Goal: Task Accomplishment & Management: Manage account settings

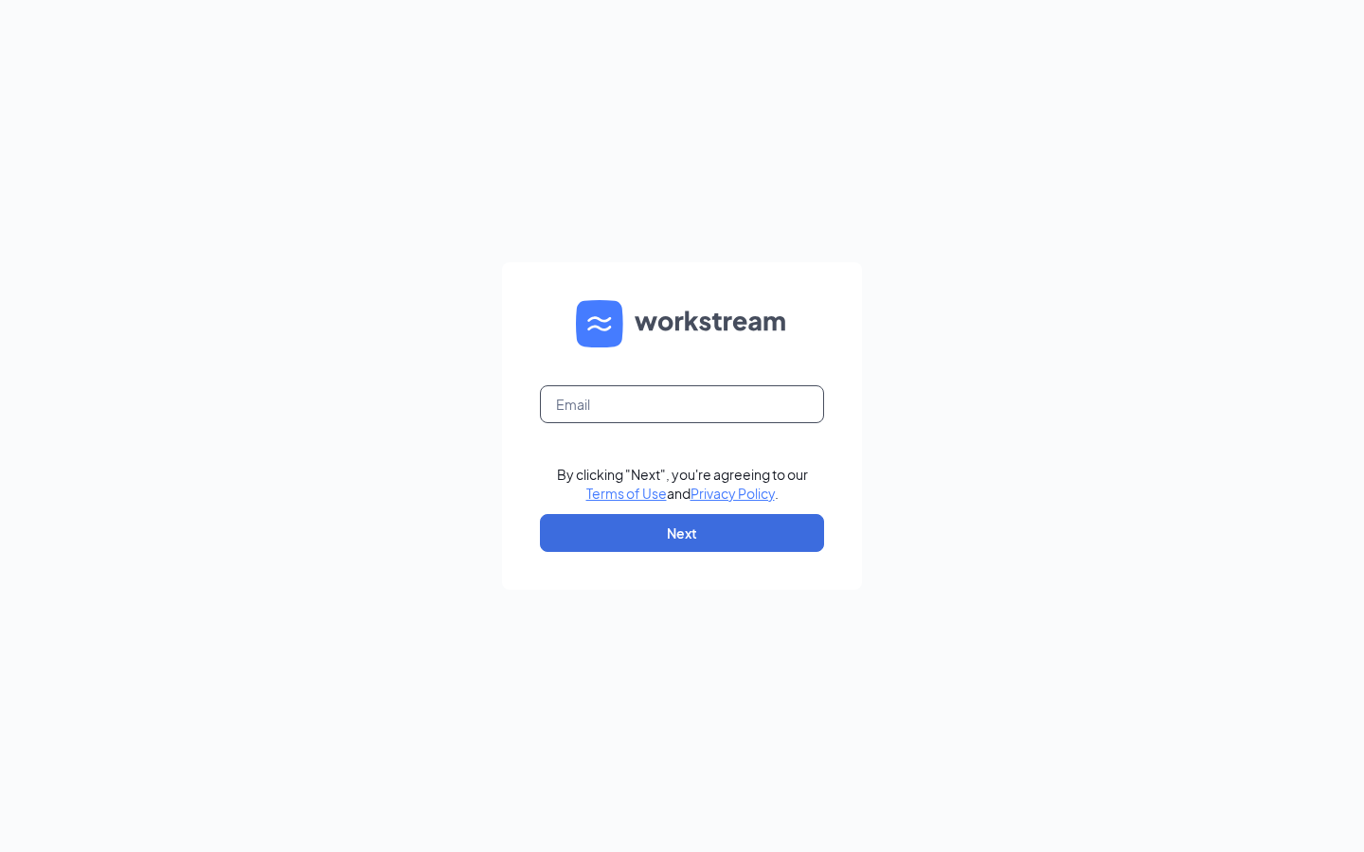
click at [664, 404] on input "text" at bounding box center [682, 404] width 284 height 38
type input "chris.senatcfa@gmail.com"
click at [723, 531] on button "Next" at bounding box center [682, 533] width 284 height 38
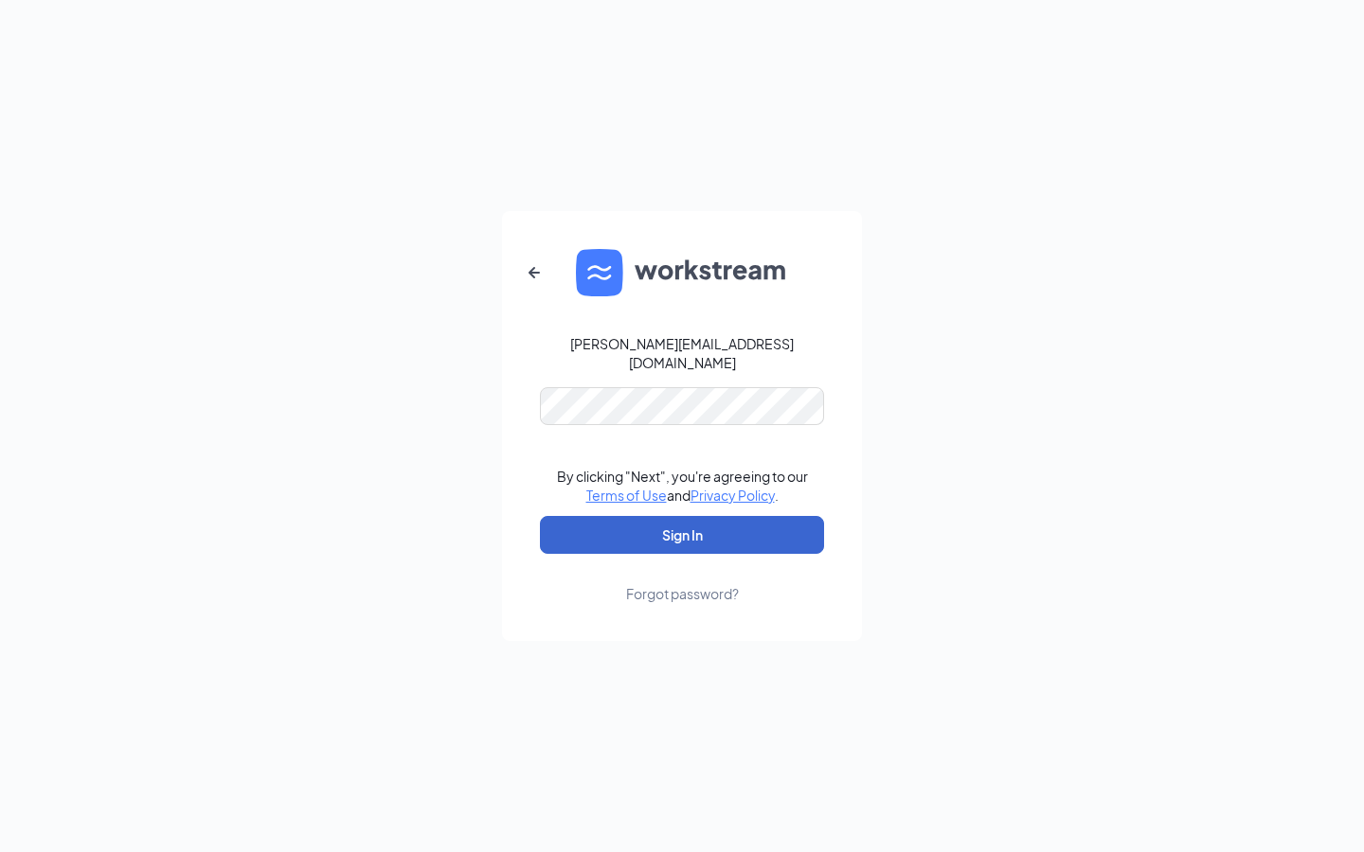
click at [706, 537] on button "Sign In" at bounding box center [682, 535] width 284 height 38
click at [686, 526] on button "Sign In" at bounding box center [682, 535] width 284 height 38
click at [593, 516] on button "Sign In" at bounding box center [682, 535] width 284 height 38
click at [572, 467] on div "By clicking "Next", you're agreeing to our Terms of Use and Privacy Policy ." at bounding box center [682, 486] width 251 height 38
click at [576, 528] on button "Sign In" at bounding box center [682, 535] width 284 height 38
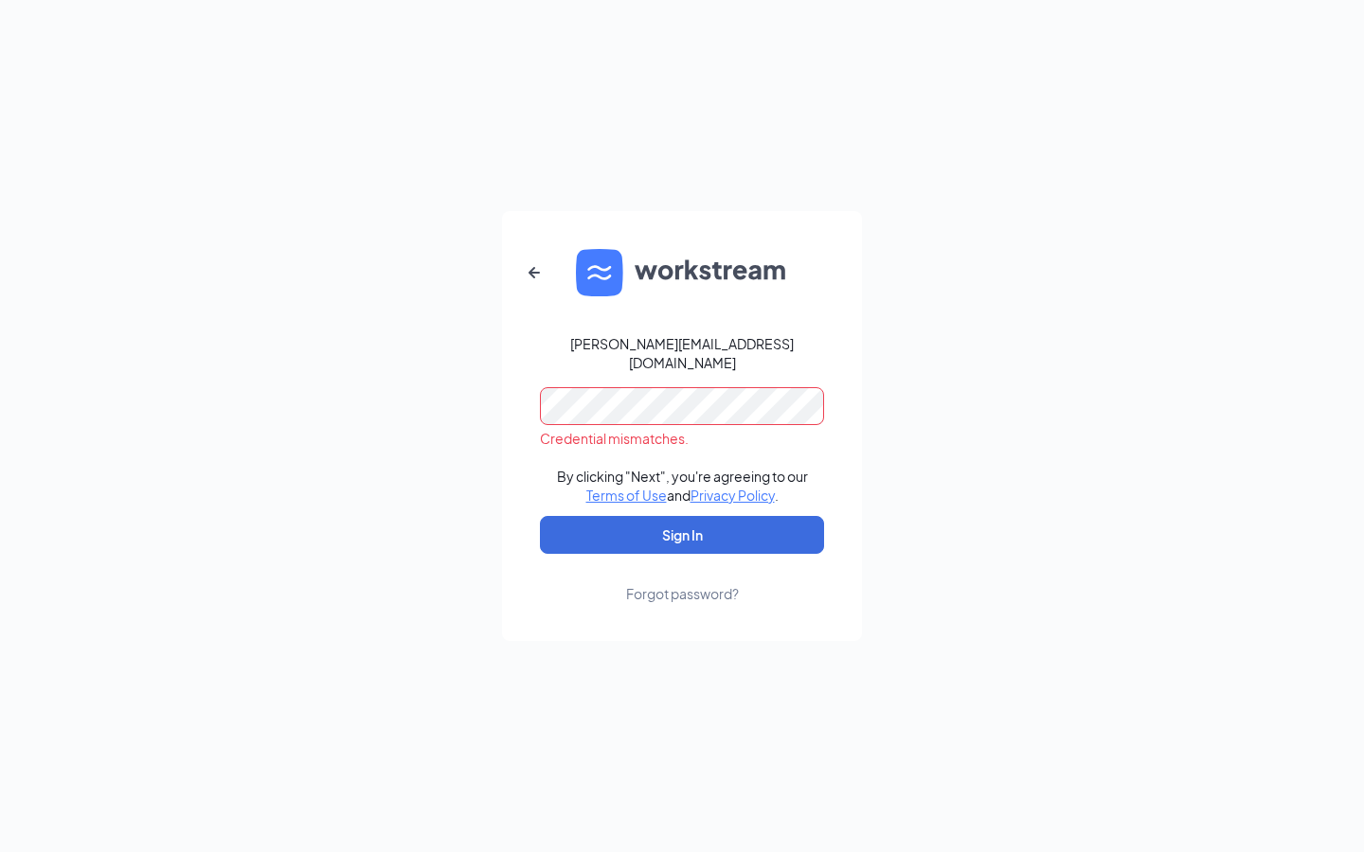
click at [715, 586] on div "Forgot password?" at bounding box center [682, 593] width 113 height 19
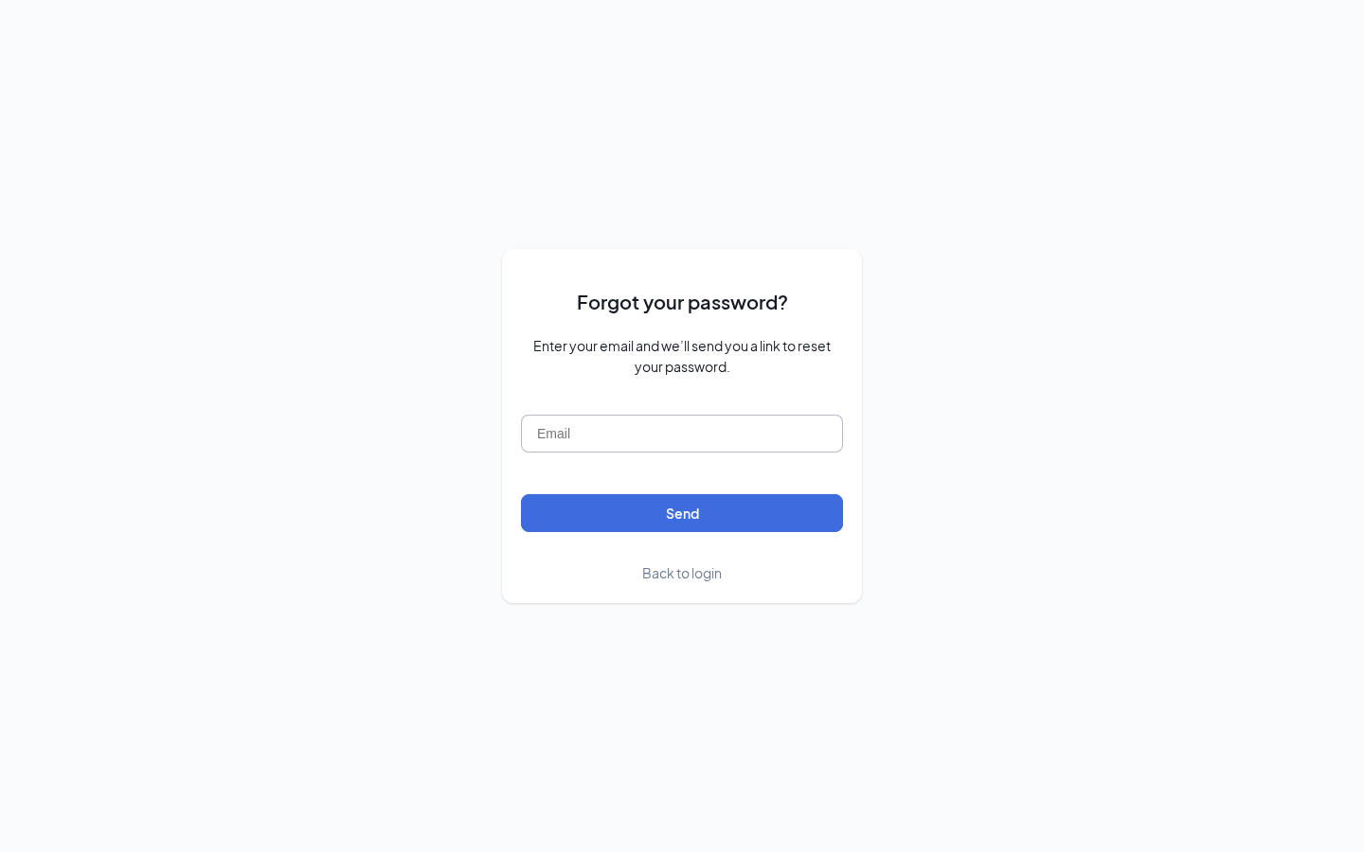
click at [699, 430] on input "text" at bounding box center [682, 434] width 322 height 38
type input "h"
click at [880, 141] on div "Forgot your password? Enter your email and we’ll send you a link to reset your …" at bounding box center [682, 426] width 1364 height 852
click at [636, 423] on input "h" at bounding box center [682, 434] width 322 height 38
type input "chris.senatcfa@gmail.com"
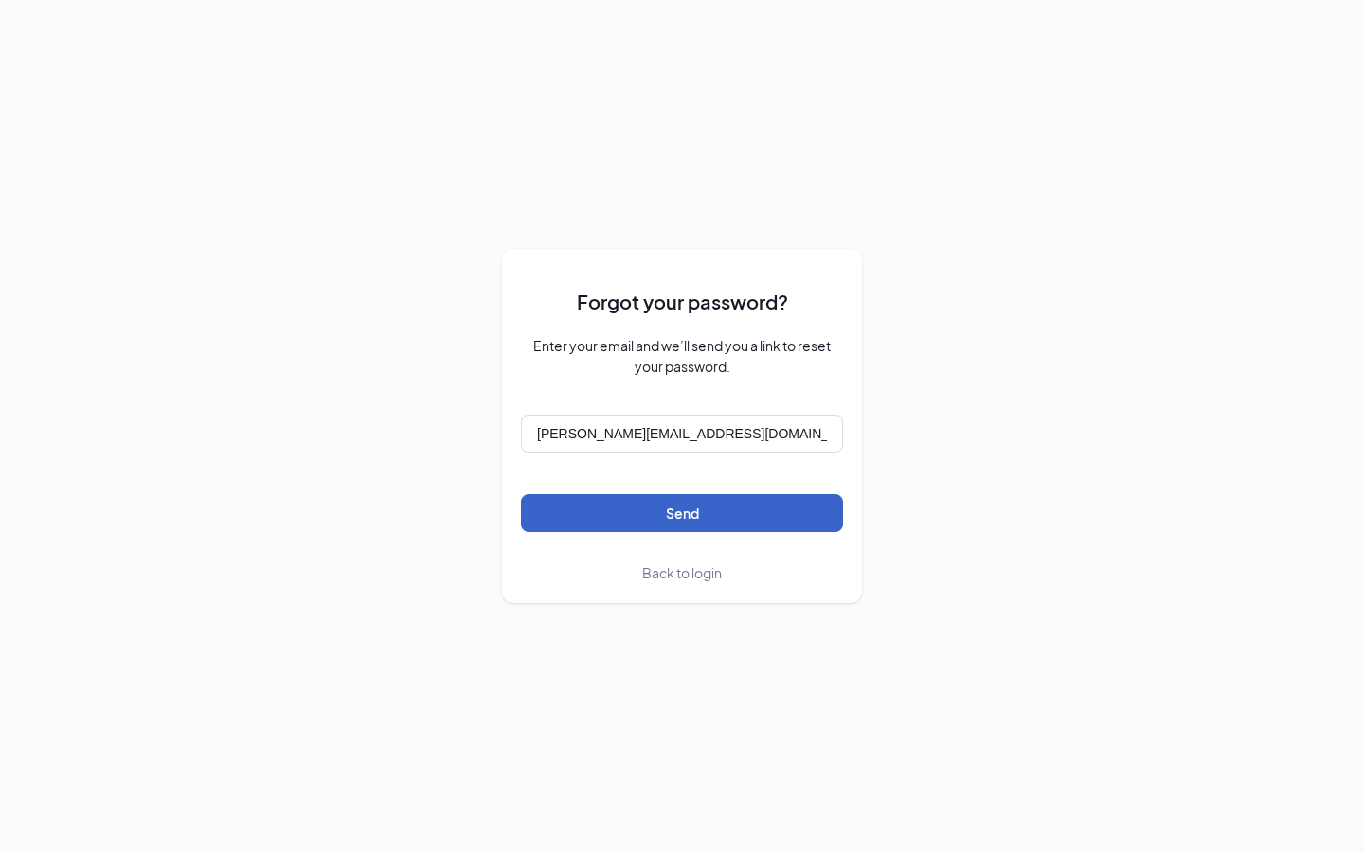
click at [639, 512] on button "Send" at bounding box center [682, 513] width 322 height 38
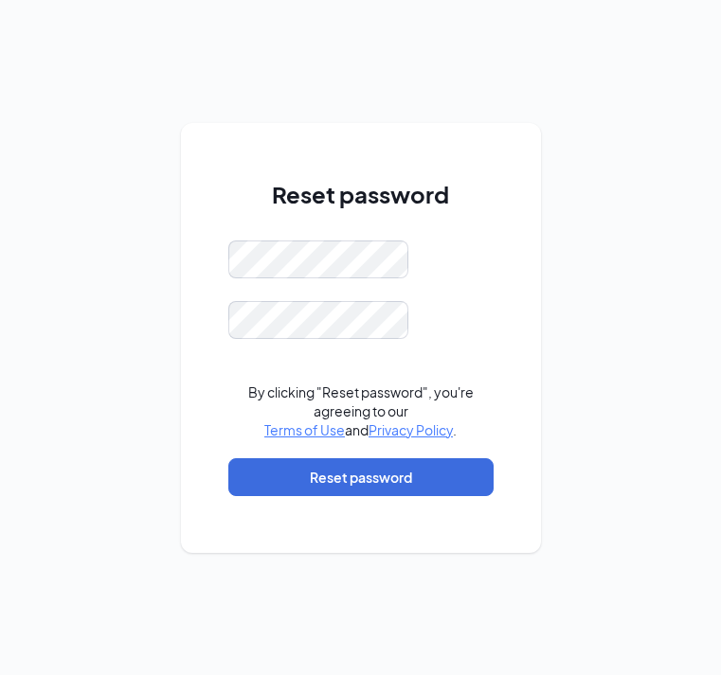
click at [489, 251] on div at bounding box center [360, 260] width 265 height 38
click at [208, 265] on div "Reset password By clicking "Reset password", you're agreeing to our Terms of Us…" at bounding box center [361, 338] width 360 height 430
click at [214, 406] on div "Reset password By clicking "Reset password", you're agreeing to our Terms of Us…" at bounding box center [361, 338] width 360 height 430
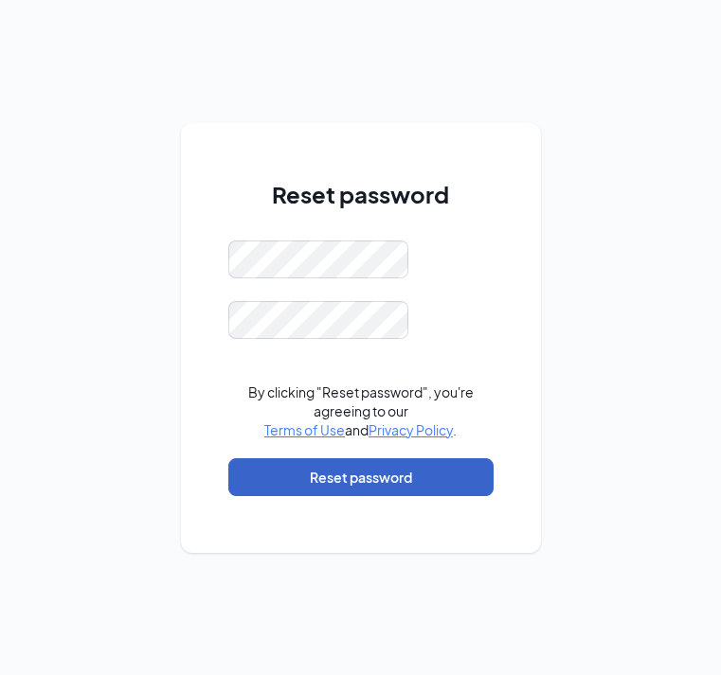
click at [263, 483] on button "Reset password" at bounding box center [360, 477] width 265 height 38
